Goal: Find specific page/section: Find specific page/section

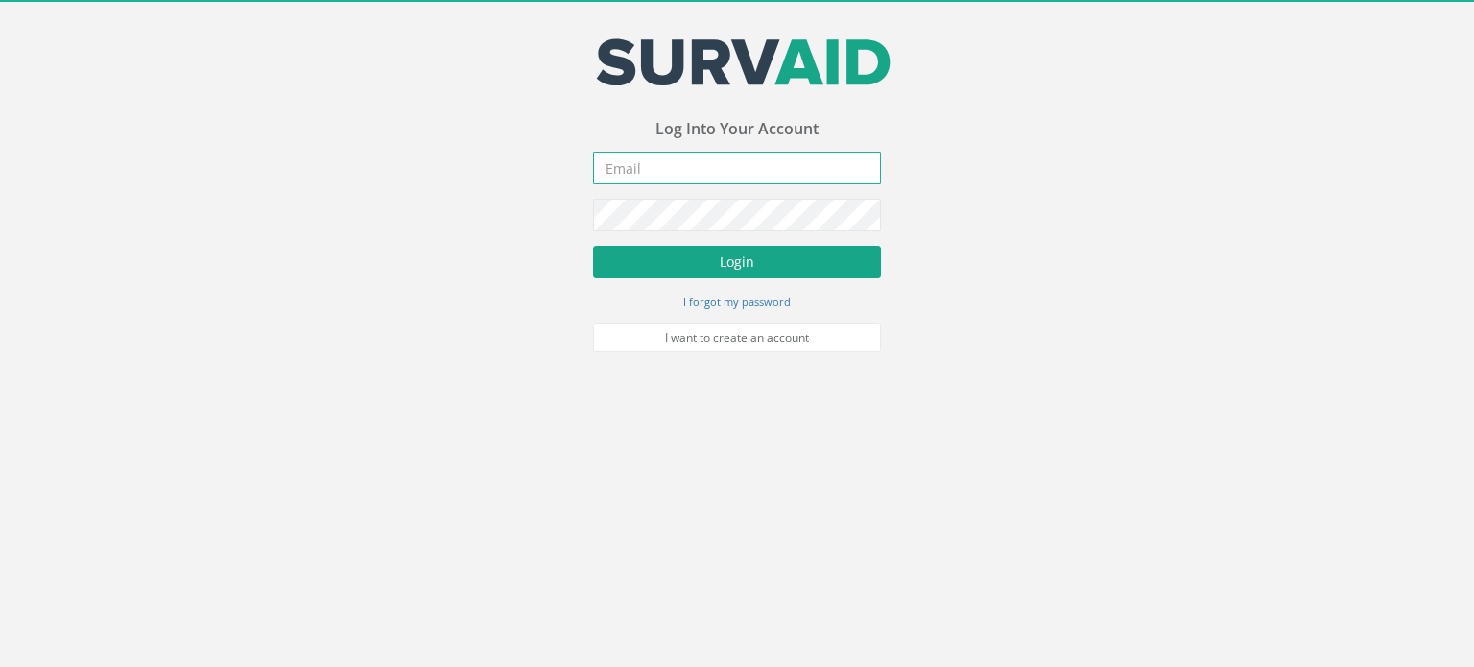
type input "[PERSON_NAME][EMAIL_ADDRESS][PERSON_NAME][DOMAIN_NAME]"
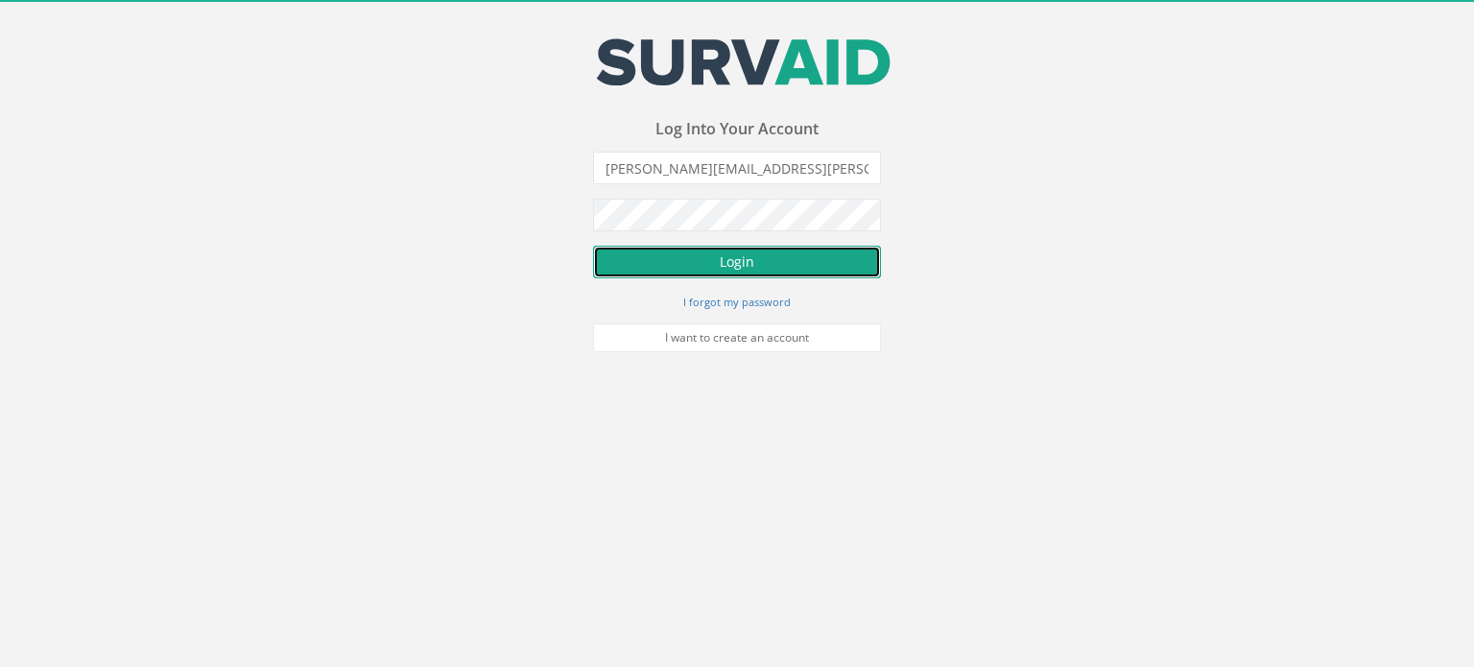
click at [667, 250] on button "Login" at bounding box center [737, 262] width 288 height 33
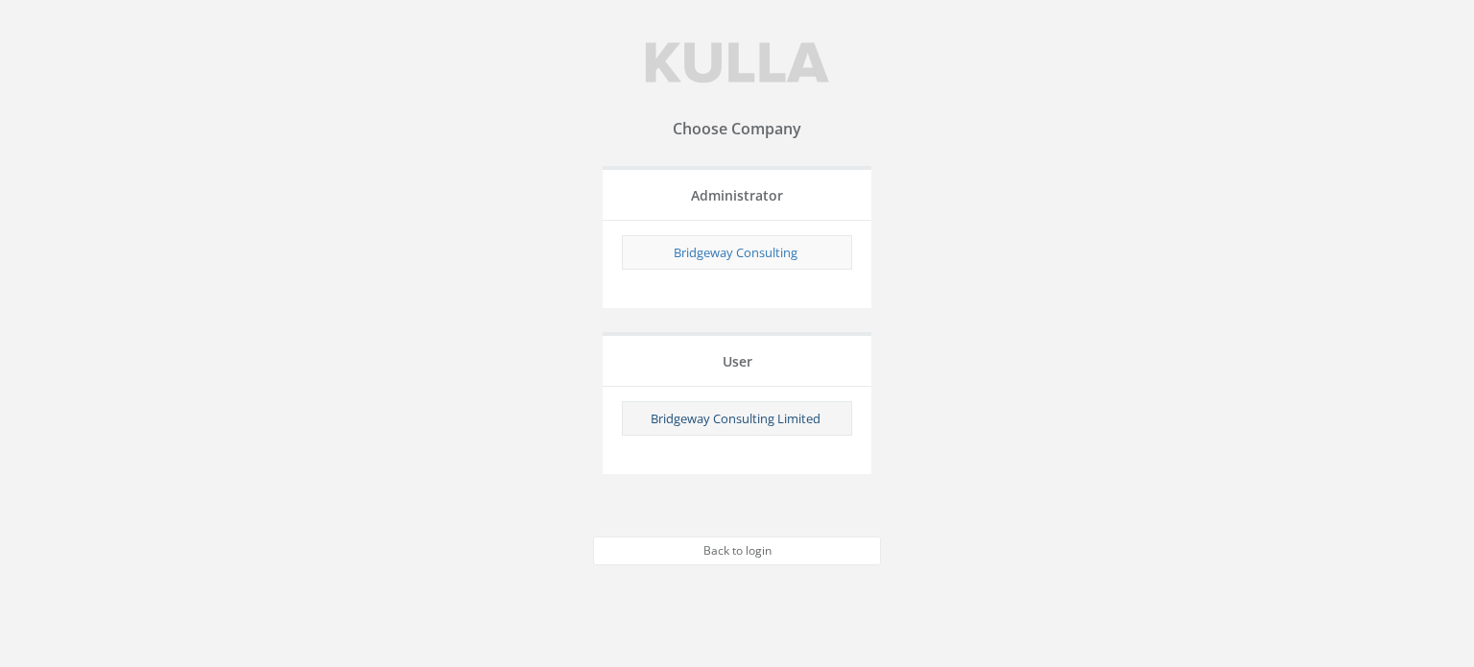
click at [736, 418] on link "Bridgeway Consulting Limited" at bounding box center [736, 418] width 170 height 17
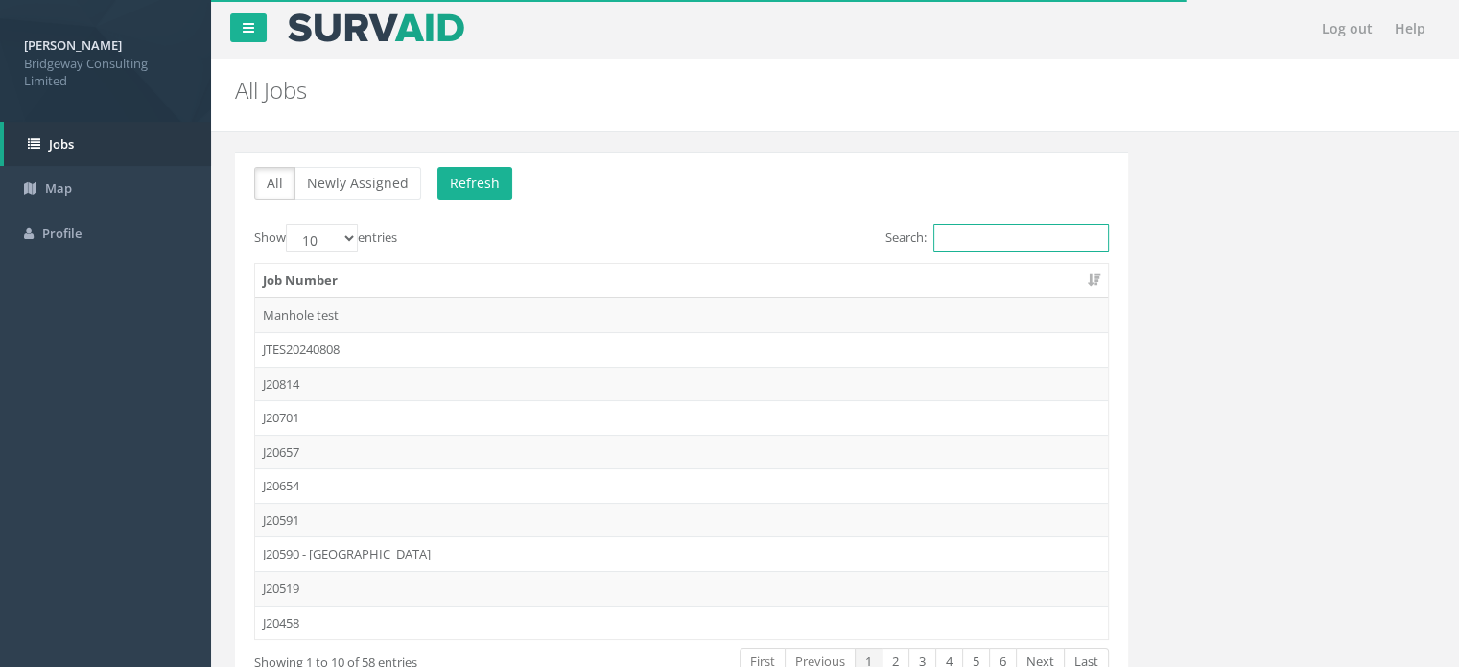
click at [1051, 229] on input "Search:" at bounding box center [1022, 238] width 176 height 29
click at [1056, 224] on input "j" at bounding box center [1022, 238] width 176 height 29
click at [1055, 226] on input "j" at bounding box center [1022, 238] width 176 height 29
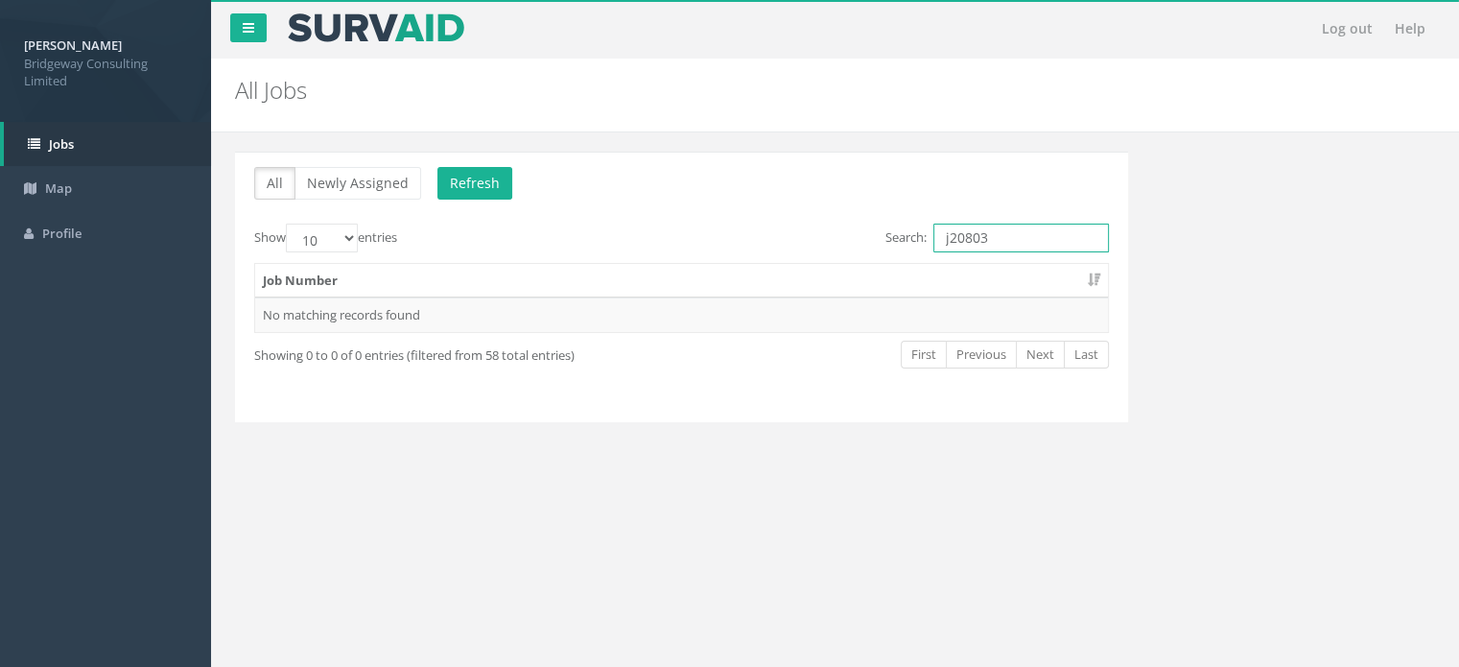
type input "j20803"
click at [1003, 257] on div "Job Number No matching records found" at bounding box center [682, 298] width 884 height 82
